Goal: Check status: Check status

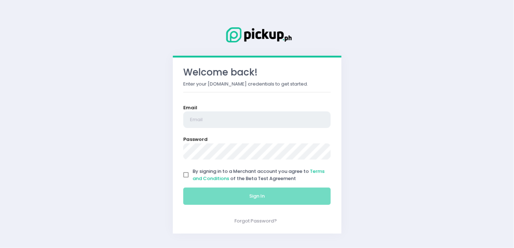
type input "[EMAIL_ADDRESS][DOMAIN_NAME]"
click at [184, 174] on input "By signing in to a Merchant account you agree to Terms and Conditions of the Be…" at bounding box center [186, 175] width 14 height 14
checkbox input "true"
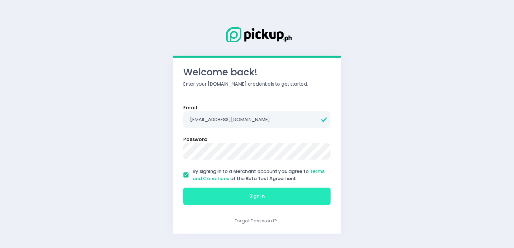
click at [212, 196] on button "Sign In" at bounding box center [257, 195] width 148 height 17
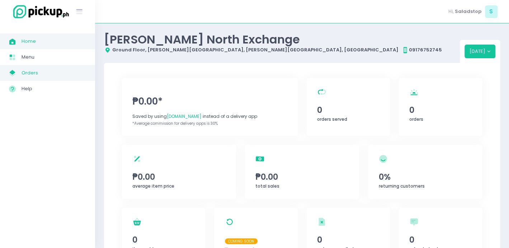
click at [35, 71] on span "Orders" at bounding box center [54, 72] width 65 height 9
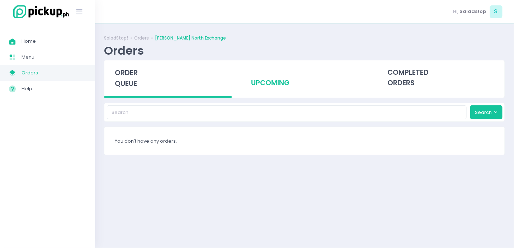
click at [264, 84] on div "upcoming" at bounding box center [304, 77] width 127 height 35
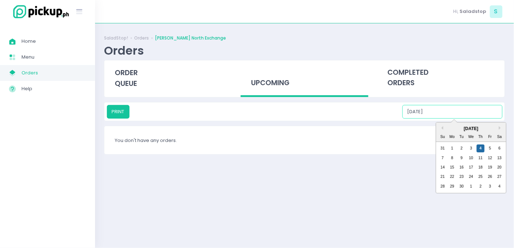
click at [453, 112] on input "[DATE]" at bounding box center [453, 112] width 100 height 14
click at [453, 156] on div "8" at bounding box center [452, 158] width 8 height 8
type input "[DATE]"
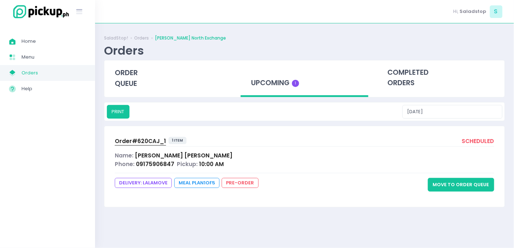
click at [135, 141] on span "Order# 620CAJ_1" at bounding box center [140, 141] width 51 height 8
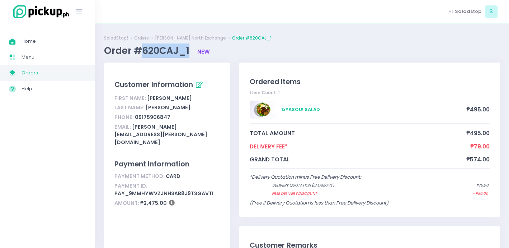
drag, startPoint x: 144, startPoint y: 49, endPoint x: 188, endPoint y: 55, distance: 44.5
click at [188, 55] on span "Order #620CAJ_1" at bounding box center [148, 50] width 88 height 13
copy span "620CAJ_1"
click at [44, 71] on span "Orders" at bounding box center [54, 72] width 65 height 9
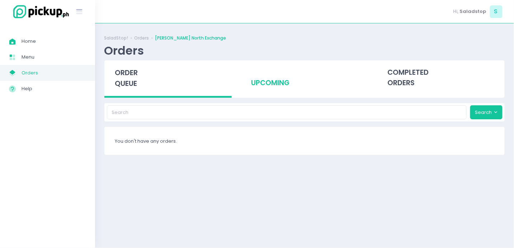
click at [279, 83] on div "upcoming" at bounding box center [304, 77] width 127 height 35
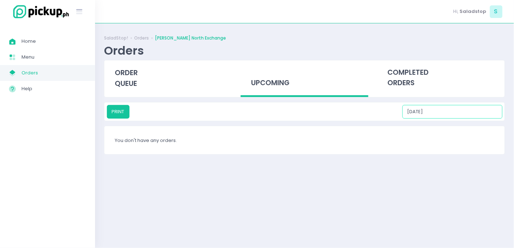
click at [455, 112] on input "[DATE]" at bounding box center [453, 112] width 100 height 14
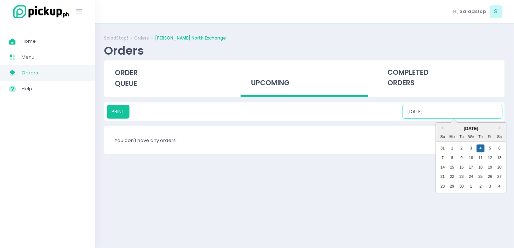
click at [455, 112] on input "[DATE]" at bounding box center [453, 112] width 100 height 14
click at [460, 158] on div "9" at bounding box center [462, 158] width 8 height 8
type input "[DATE]"
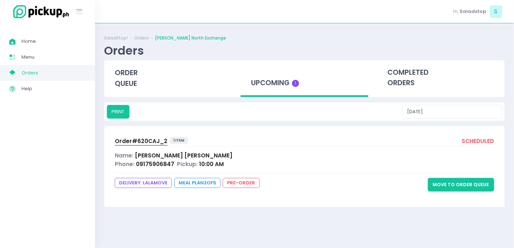
click at [137, 140] on span "Order# 620CAJ_2" at bounding box center [141, 141] width 53 height 8
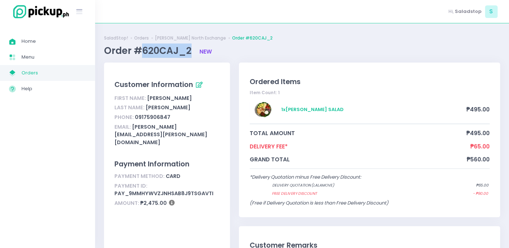
drag, startPoint x: 142, startPoint y: 49, endPoint x: 189, endPoint y: 54, distance: 47.3
click at [189, 54] on span "Order #620CAJ_2" at bounding box center [149, 50] width 90 height 13
copy span "620CAJ_2"
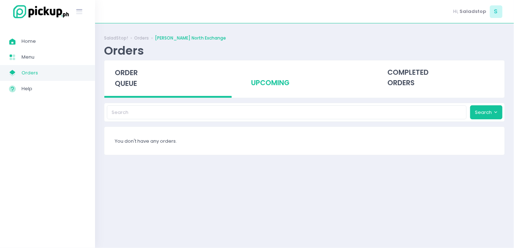
click at [268, 81] on div "upcoming" at bounding box center [304, 77] width 127 height 35
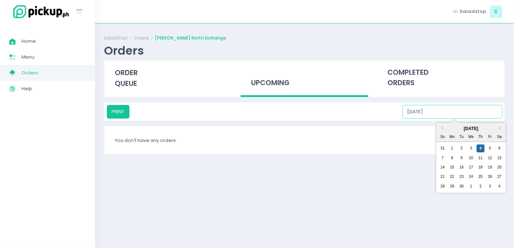
click at [451, 113] on input "[DATE]" at bounding box center [453, 112] width 100 height 14
click at [469, 158] on div "10" at bounding box center [471, 158] width 8 height 8
type input "09/10/2025"
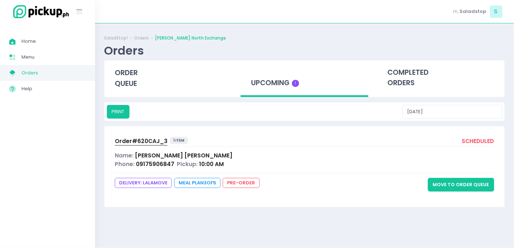
click at [138, 137] on span "Order# 620CAJ_3" at bounding box center [141, 141] width 53 height 8
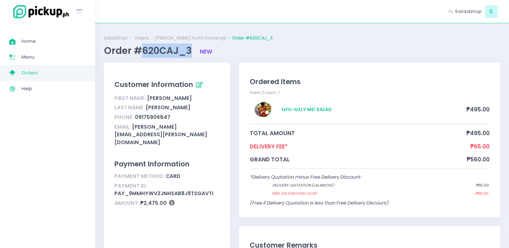
drag, startPoint x: 143, startPoint y: 48, endPoint x: 189, endPoint y: 53, distance: 46.9
click at [189, 53] on span "Order #620CAJ_3" at bounding box center [149, 50] width 90 height 13
copy span "620CAJ_3"
click at [29, 71] on span "Orders" at bounding box center [54, 72] width 65 height 9
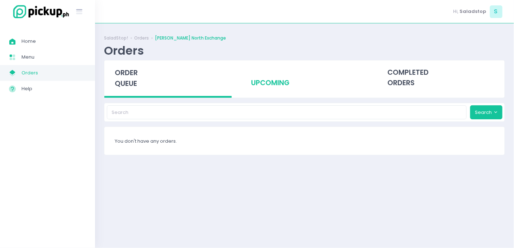
click at [275, 80] on div "upcoming" at bounding box center [304, 77] width 127 height 35
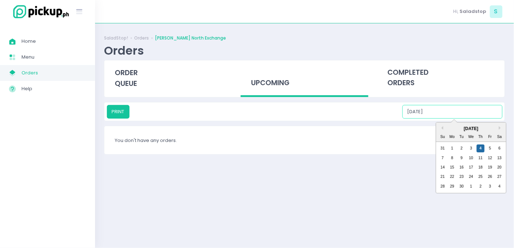
click at [453, 110] on input "[DATE]" at bounding box center [453, 112] width 100 height 14
click at [480, 158] on div "11" at bounding box center [481, 158] width 8 height 8
type input "09/11/2025"
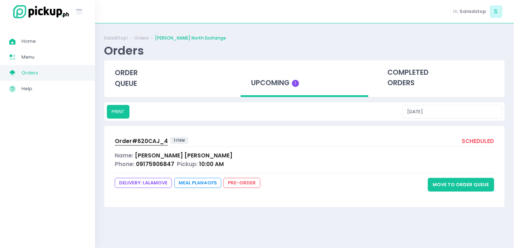
click at [151, 141] on span "Order# 620CAJ_4" at bounding box center [141, 141] width 53 height 8
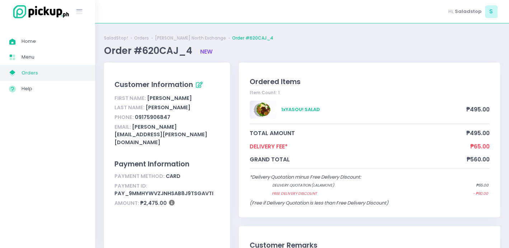
click at [27, 74] on span "Orders" at bounding box center [54, 72] width 65 height 9
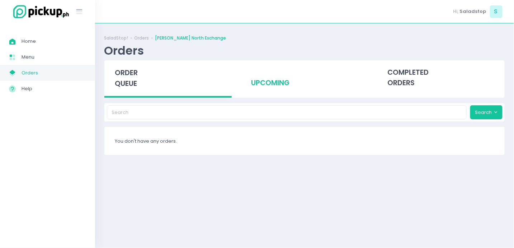
click at [266, 79] on div "upcoming" at bounding box center [304, 77] width 127 height 35
click at [271, 78] on div "upcoming" at bounding box center [304, 77] width 127 height 35
click at [267, 83] on div "upcoming" at bounding box center [304, 77] width 127 height 35
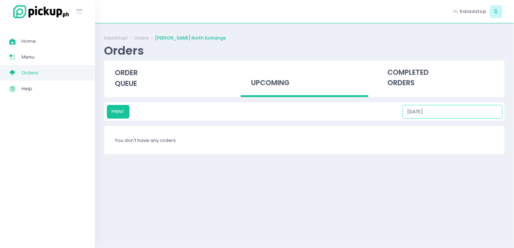
click at [455, 113] on input "[DATE]" at bounding box center [453, 112] width 100 height 14
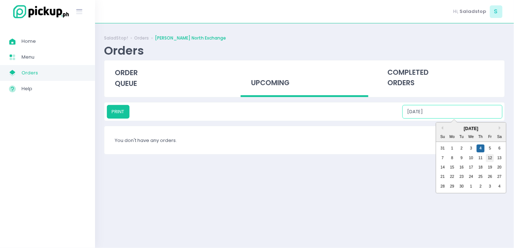
click at [490, 156] on div "12" at bounding box center [490, 158] width 8 height 8
type input "09/12/2025"
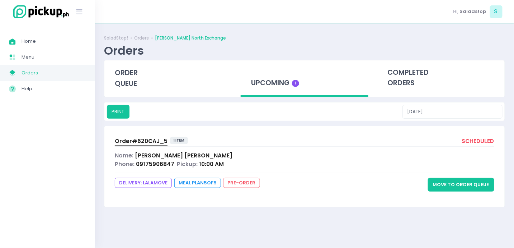
click at [149, 139] on span "Order# 620CAJ_5" at bounding box center [141, 141] width 53 height 8
